Goal: Task Accomplishment & Management: Manage account settings

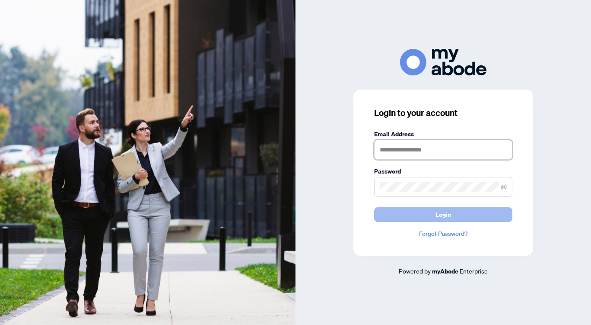
type input "**********"
click at [435, 216] on button "Login" at bounding box center [443, 214] width 138 height 15
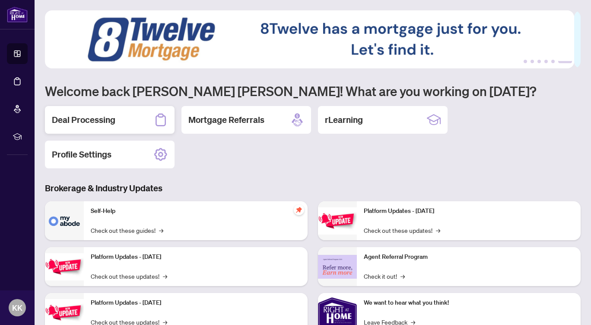
click at [106, 120] on h2 "Deal Processing" at bounding box center [84, 120] width 64 height 12
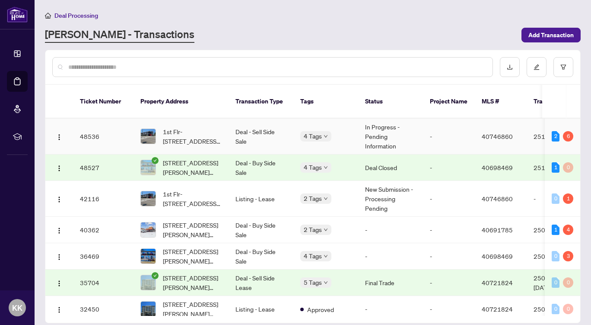
click at [269, 123] on td "Deal - Sell Side Sale" at bounding box center [261, 136] width 65 height 36
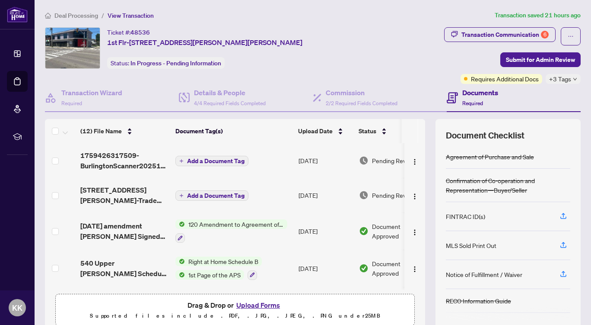
click at [262, 303] on button "Upload Forms" at bounding box center [258, 304] width 49 height 11
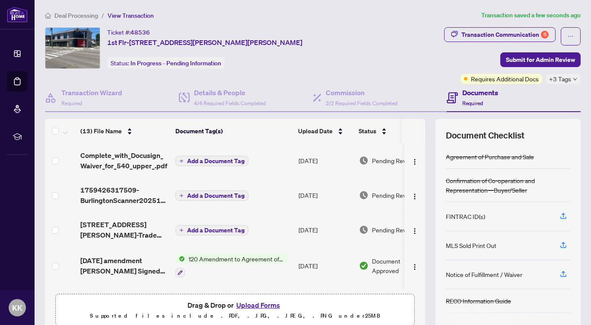
click at [202, 160] on span "Add a Document Tag" at bounding box center [215, 161] width 57 height 6
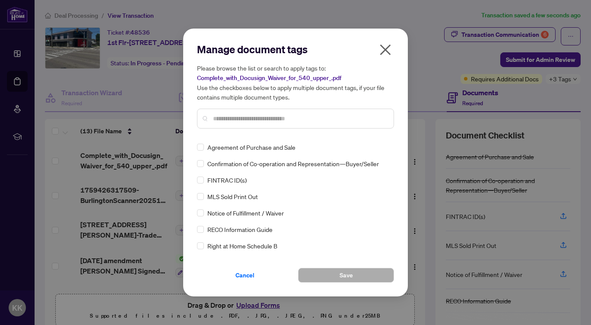
click at [236, 116] on input "text" at bounding box center [300, 119] width 174 height 10
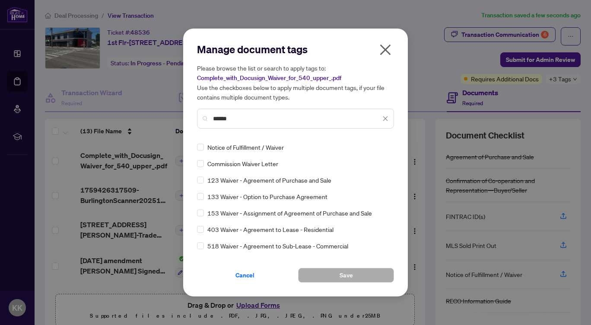
type input "******"
click at [349, 274] on span "Save" at bounding box center [346, 275] width 13 height 14
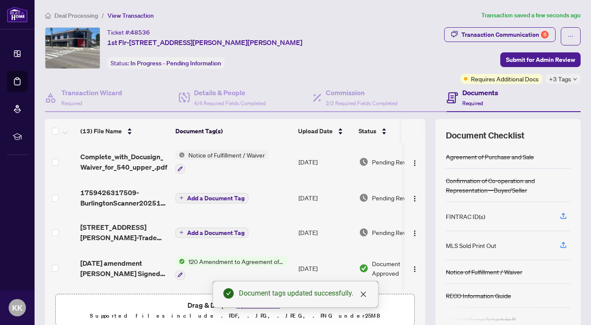
scroll to position [43, 0]
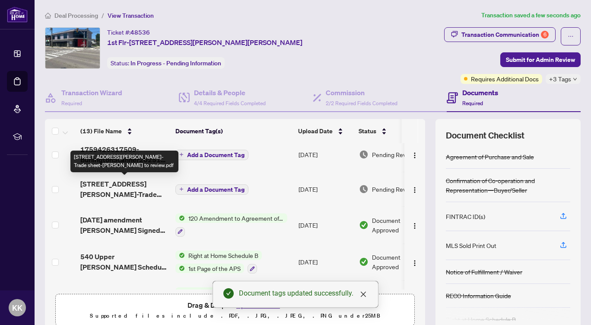
click at [147, 185] on span "[STREET_ADDRESS][PERSON_NAME]-Trade sheet-[PERSON_NAME] to review.pdf" at bounding box center [124, 189] width 88 height 21
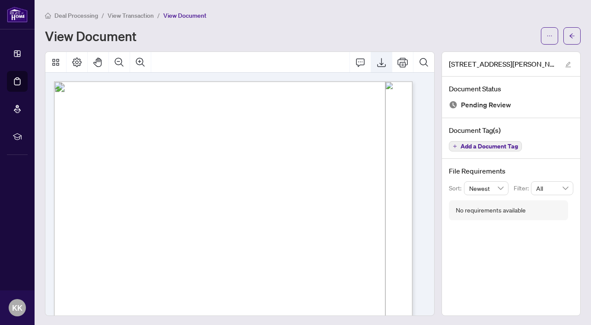
click at [377, 60] on icon "Export" at bounding box center [381, 62] width 10 height 10
click at [134, 12] on span "View Transaction" at bounding box center [131, 16] width 46 height 8
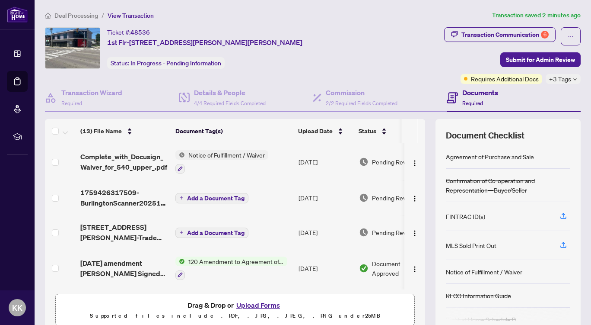
click at [260, 301] on button "Upload Forms" at bounding box center [258, 304] width 49 height 11
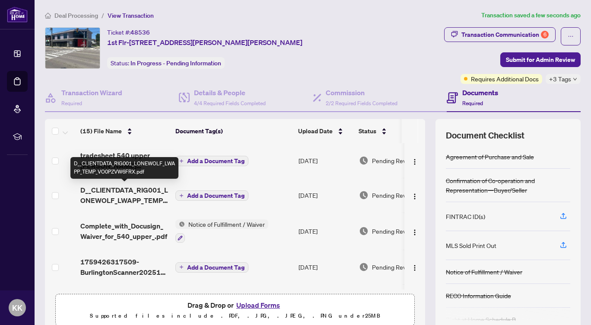
click at [137, 197] on span "D__CLIENTDATA_RIG001_LONEWOLF_LWAPP_TEMP_VO0PZVW6FRX.pdf" at bounding box center [124, 195] width 88 height 21
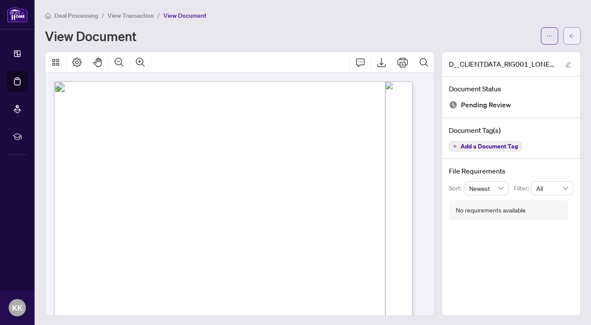
click at [569, 31] on span "button" at bounding box center [572, 36] width 6 height 14
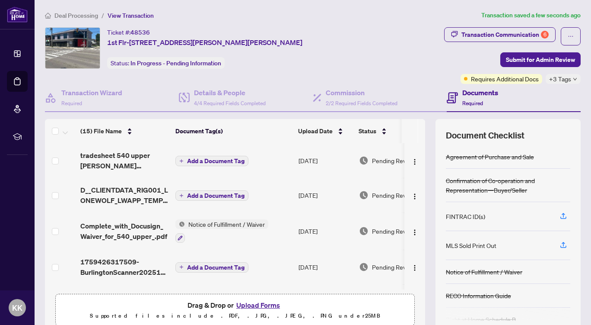
click at [201, 160] on span "Add a Document Tag" at bounding box center [215, 161] width 57 height 6
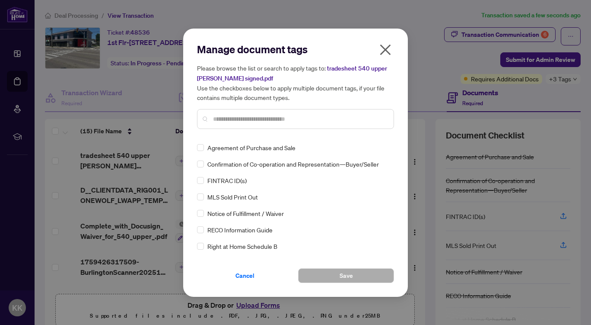
click at [247, 114] on input "text" at bounding box center [300, 119] width 174 height 10
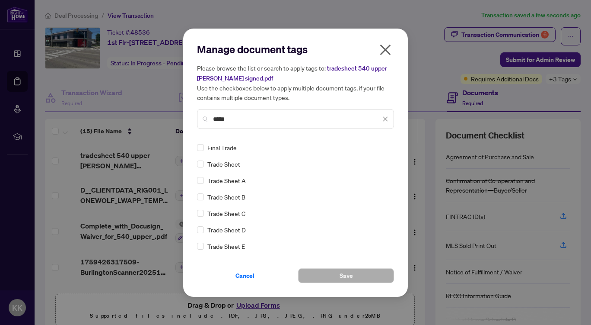
type input "*****"
click at [352, 274] on span "Save" at bounding box center [346, 275] width 13 height 14
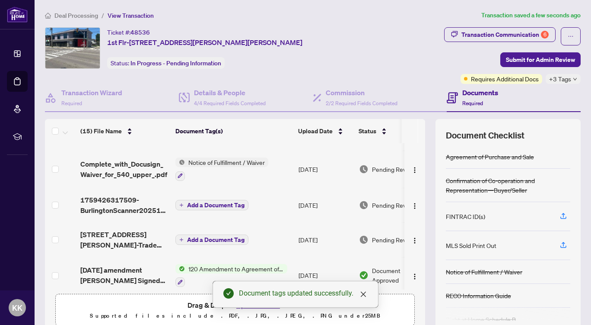
scroll to position [86, 0]
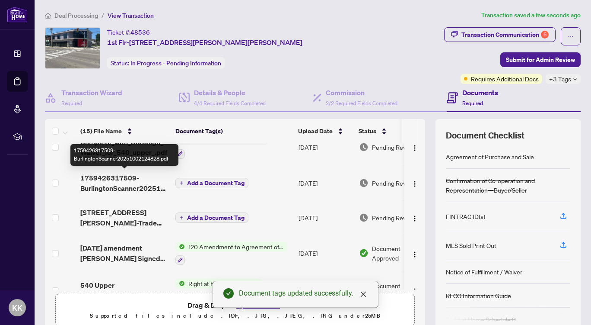
click at [125, 186] on span "1759426317509-BurlingtonScanner20251002124828.pdf" at bounding box center [124, 182] width 88 height 21
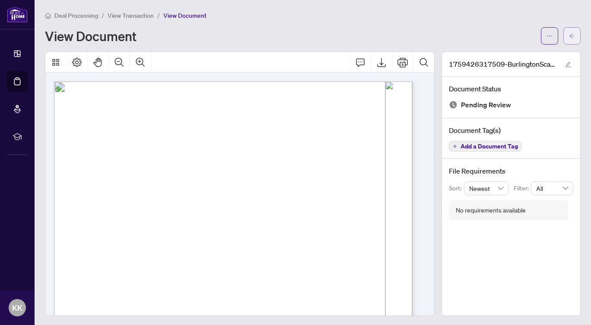
click at [570, 37] on icon "arrow-left" at bounding box center [572, 35] width 5 height 5
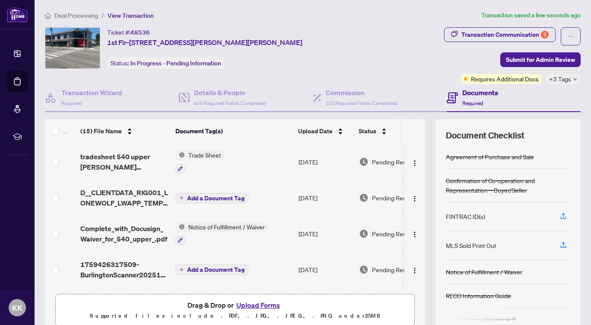
click at [220, 195] on span "Add a Document Tag" at bounding box center [215, 198] width 57 height 6
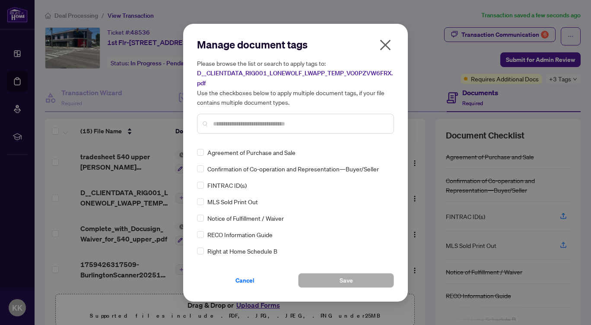
click at [390, 46] on icon "close" at bounding box center [386, 45] width 14 height 14
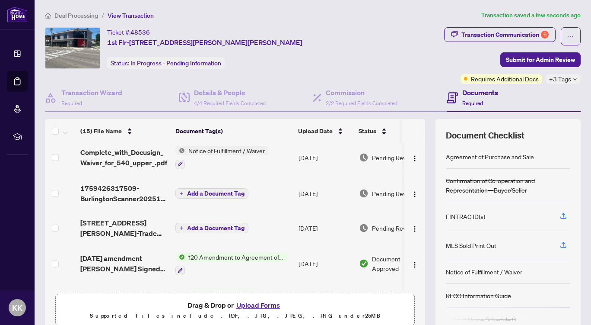
scroll to position [86, 0]
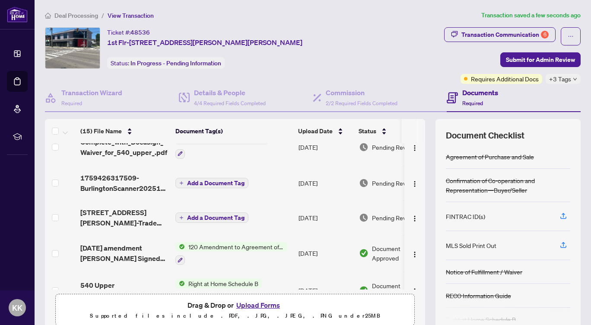
click at [221, 183] on span "Add a Document Tag" at bounding box center [215, 183] width 57 height 6
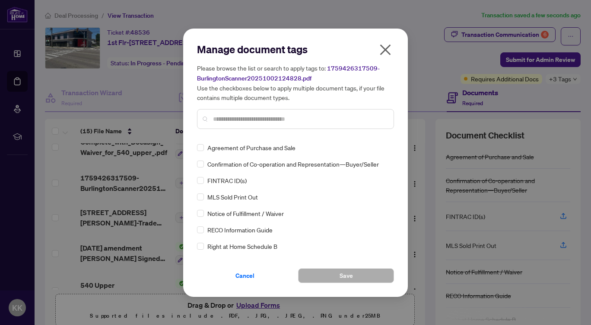
click at [252, 119] on input "text" at bounding box center [300, 119] width 174 height 10
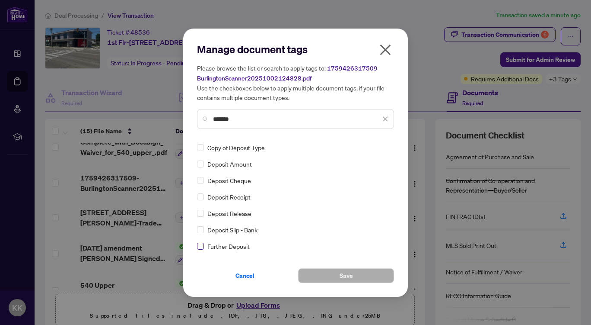
type input "*******"
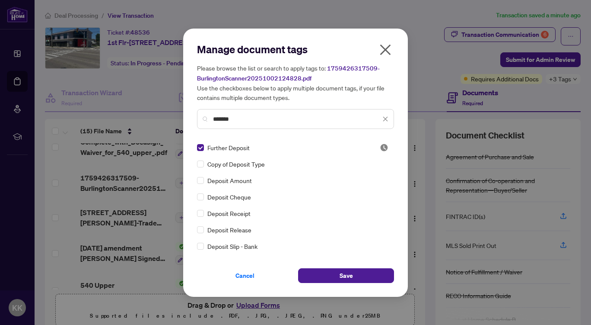
scroll to position [0, 0]
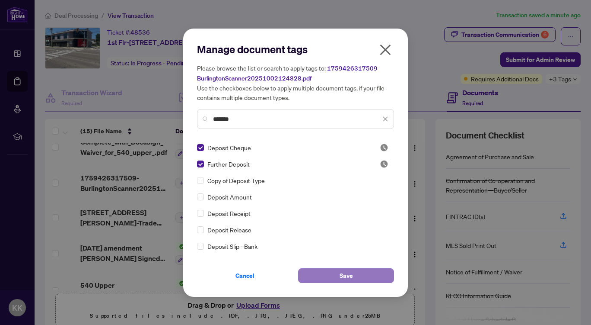
click at [346, 273] on span "Save" at bounding box center [346, 275] width 13 height 14
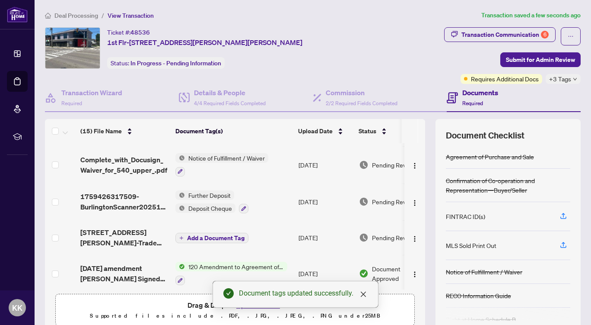
scroll to position [43, 0]
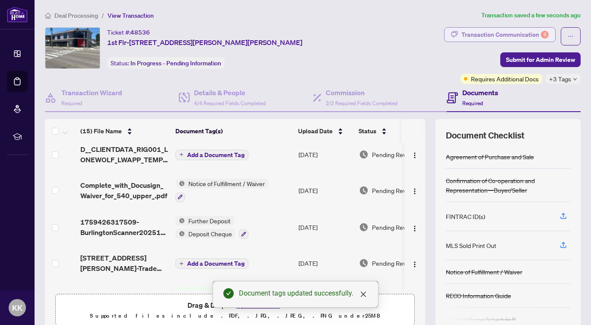
click at [499, 34] on div "Transaction Communication 6" at bounding box center [505, 35] width 87 height 14
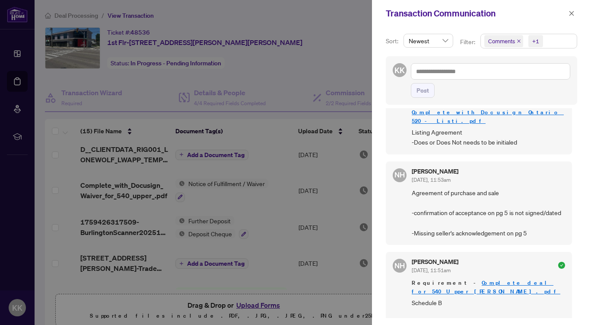
scroll to position [407, 0]
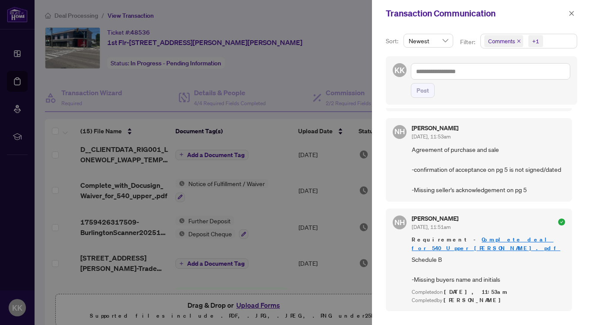
click at [277, 62] on div at bounding box center [295, 162] width 591 height 325
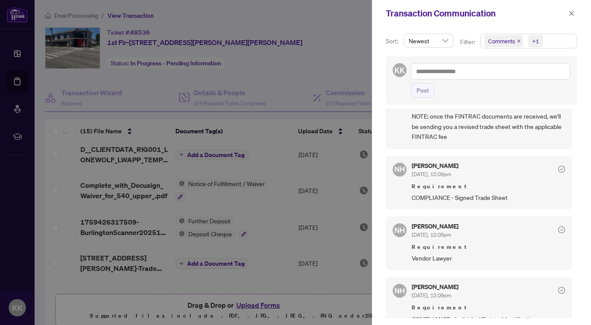
scroll to position [18, 0]
